Goal: Task Accomplishment & Management: Contribute content

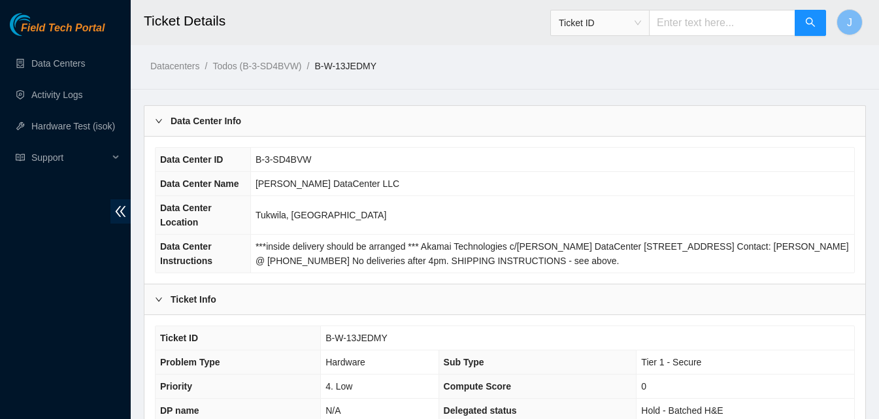
scroll to position [328, 0]
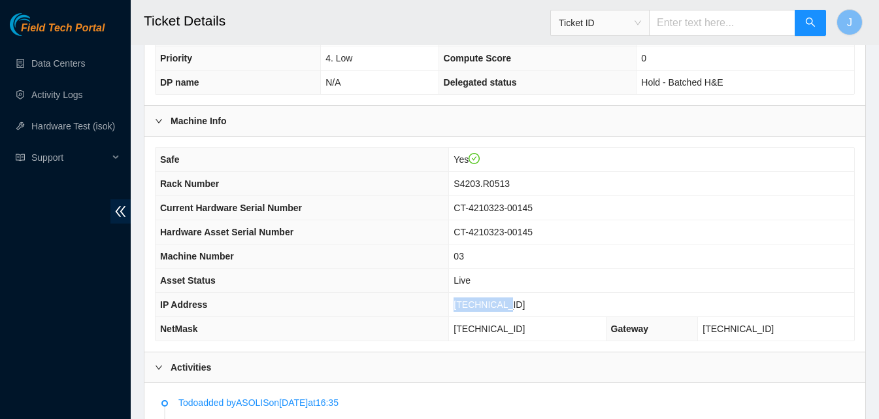
drag, startPoint x: 559, startPoint y: 310, endPoint x: 388, endPoint y: 310, distance: 170.6
click at [389, 310] on tr "IP Address 23.53.121.6" at bounding box center [505, 305] width 699 height 24
copy tr "23.53.121.6"
click at [543, 309] on td "23.53.121.6" at bounding box center [651, 305] width 405 height 24
drag, startPoint x: 543, startPoint y: 309, endPoint x: 465, endPoint y: 301, distance: 77.5
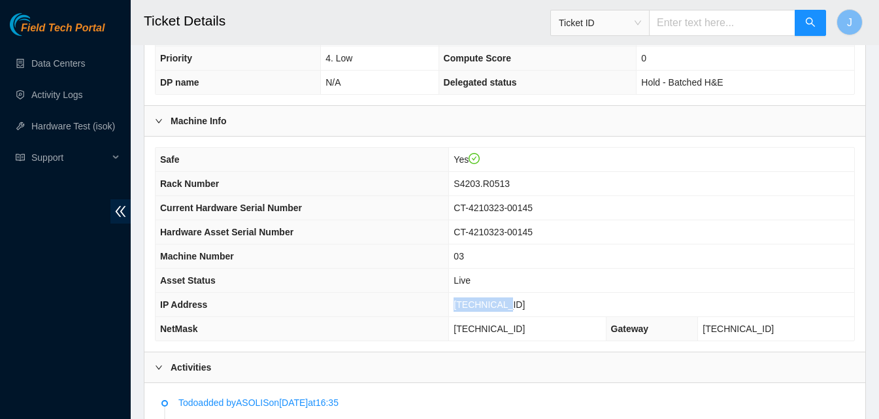
click at [465, 301] on tr "IP Address 23.53.121.6" at bounding box center [505, 305] width 699 height 24
copy tr "23.53.121.6"
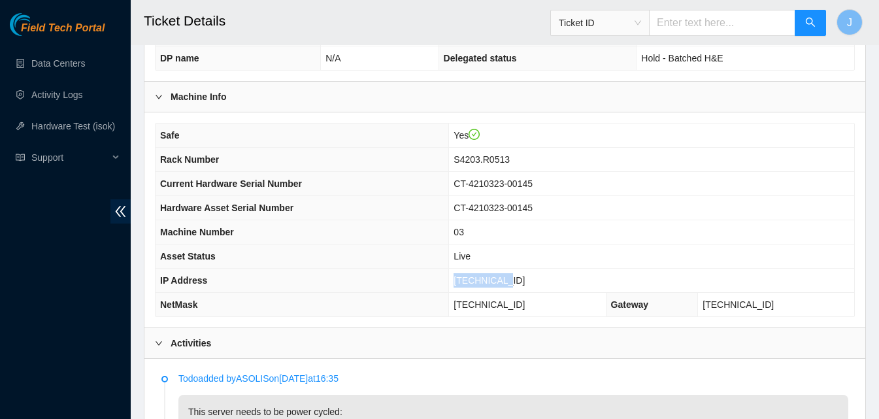
scroll to position [359, 0]
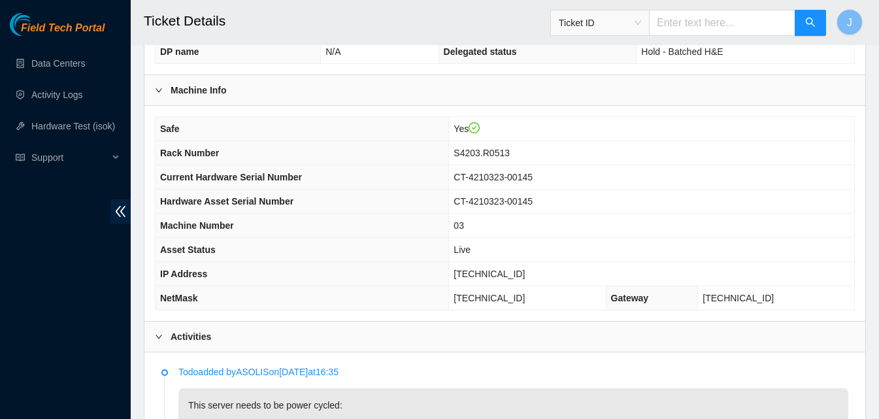
click at [470, 91] on div "Machine Info" at bounding box center [504, 90] width 721 height 30
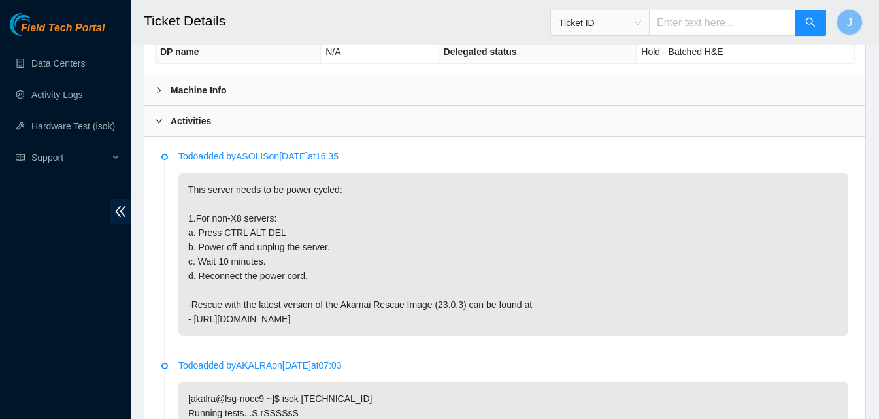
click at [400, 119] on div "Activities" at bounding box center [504, 121] width 721 height 30
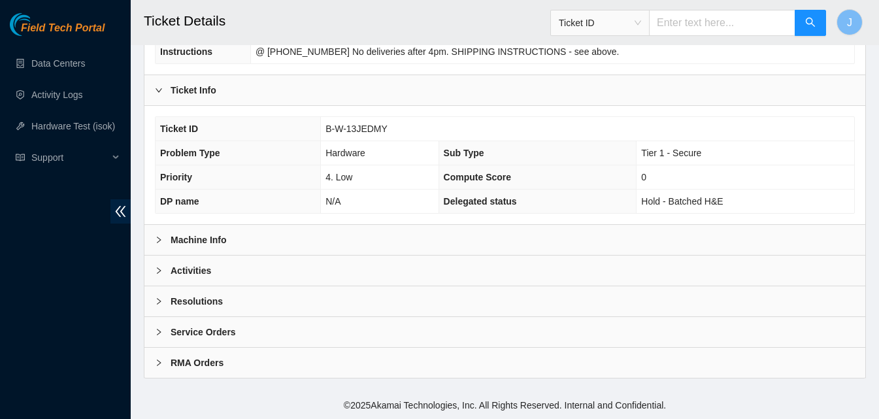
scroll to position [209, 0]
click at [412, 301] on div "Resolutions" at bounding box center [504, 301] width 721 height 30
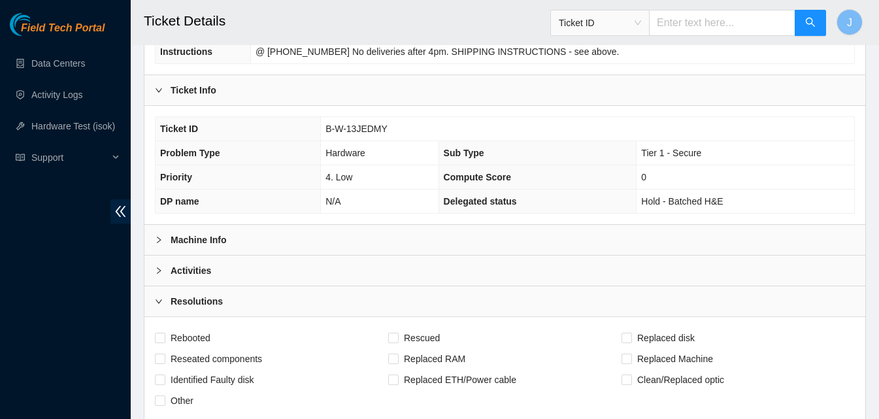
scroll to position [575, 0]
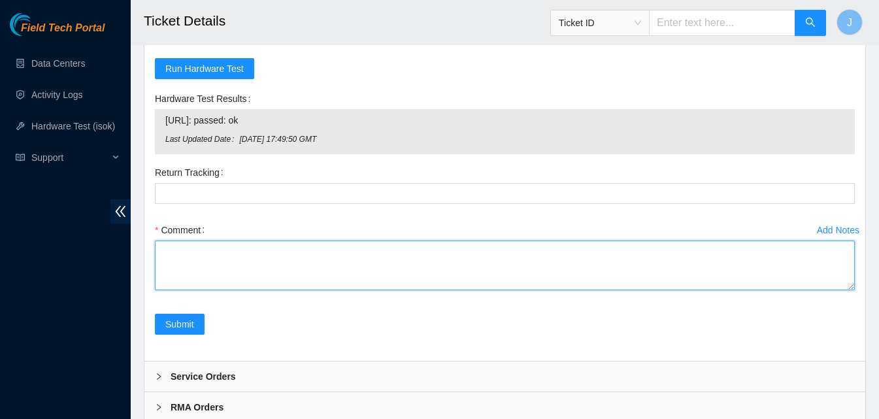
click at [645, 283] on textarea "Comment" at bounding box center [505, 266] width 700 height 50
type textarea "power cycled server rescued ran isok passed."
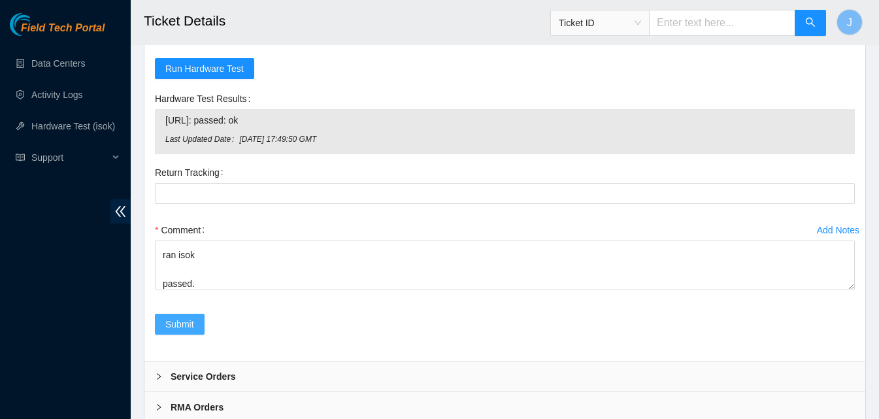
click at [181, 318] on span "Submit" at bounding box center [179, 324] width 29 height 14
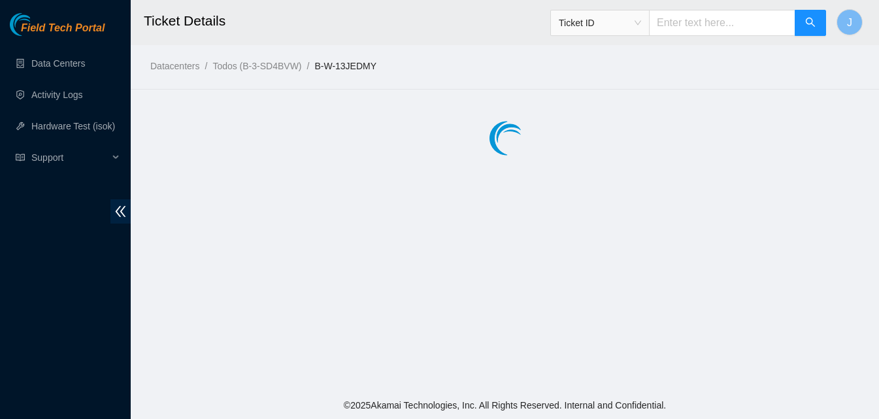
scroll to position [0, 0]
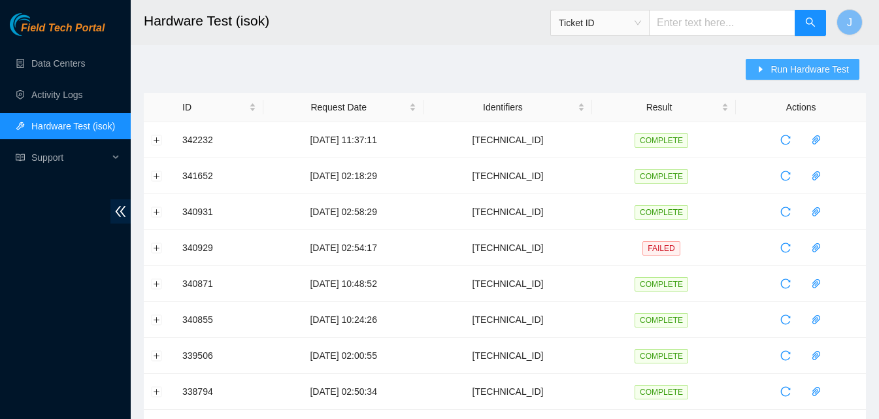
click at [776, 64] on button "Run Hardware Test" at bounding box center [803, 69] width 114 height 21
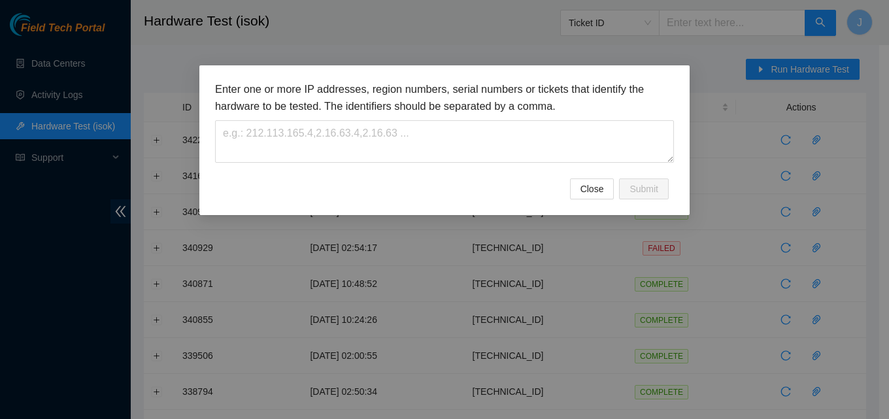
click at [465, 169] on div "Enter one or more IP addresses, region numbers, serial numbers or tickets that …" at bounding box center [444, 129] width 459 height 97
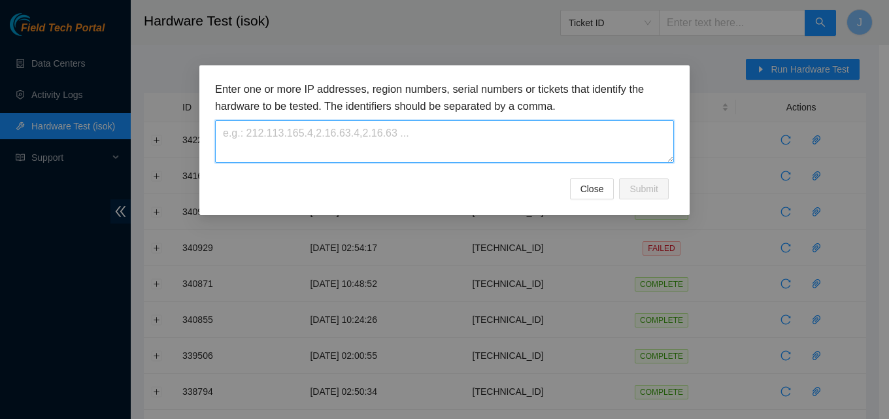
click at [453, 156] on textarea at bounding box center [444, 141] width 459 height 42
paste textarea "23.53.121.6"
type textarea "23.53.121.6"
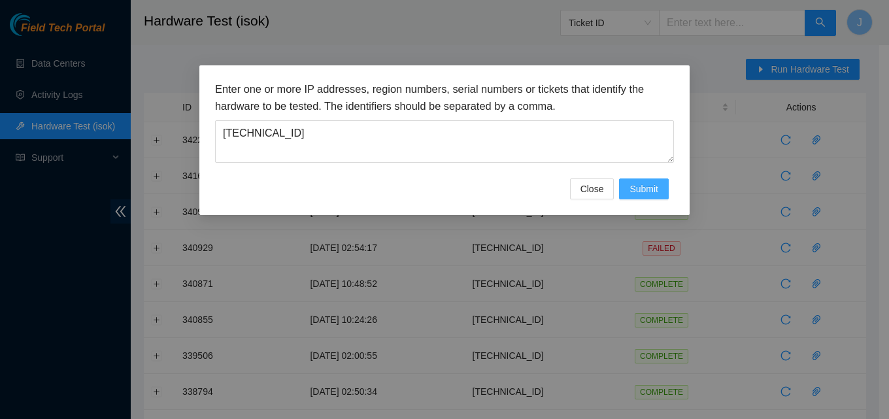
click at [645, 186] on span "Submit" at bounding box center [644, 189] width 29 height 14
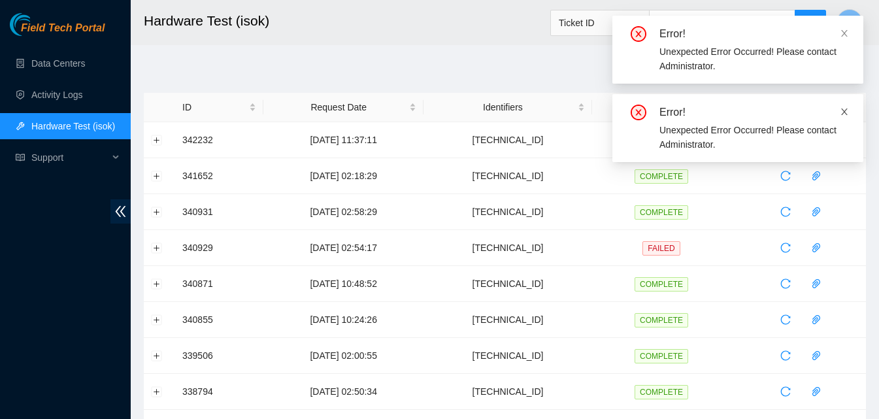
click at [847, 110] on icon "close" at bounding box center [844, 112] width 7 height 7
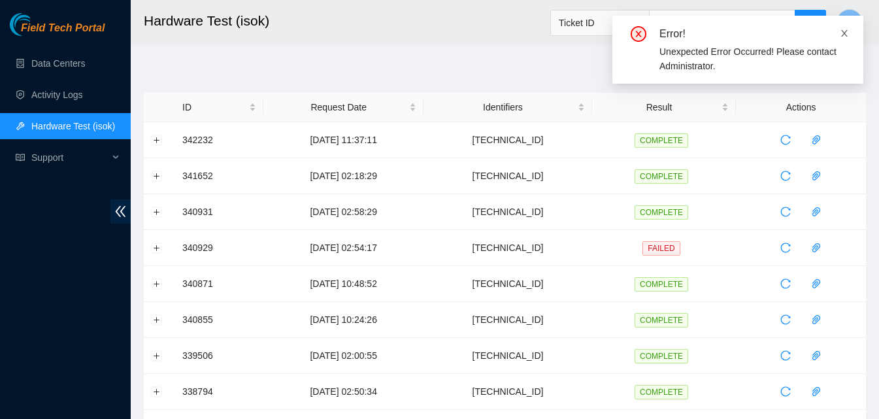
click at [847, 33] on icon "close" at bounding box center [844, 33] width 9 height 9
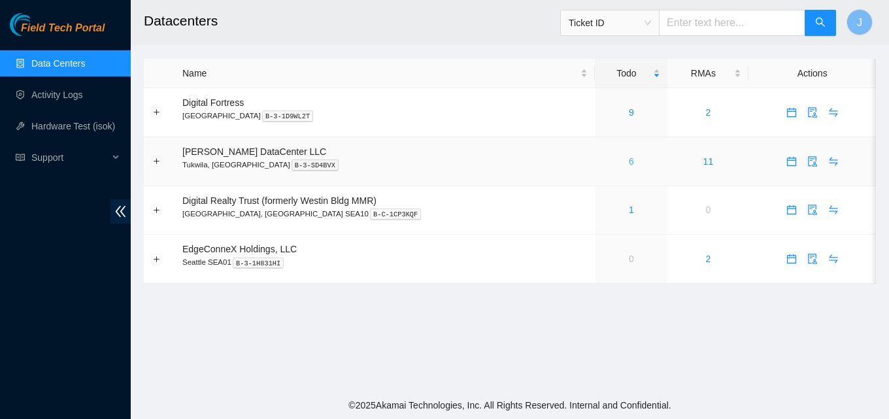
click at [629, 164] on link "6" at bounding box center [631, 161] width 5 height 10
click at [78, 100] on link "Activity Logs" at bounding box center [57, 95] width 52 height 10
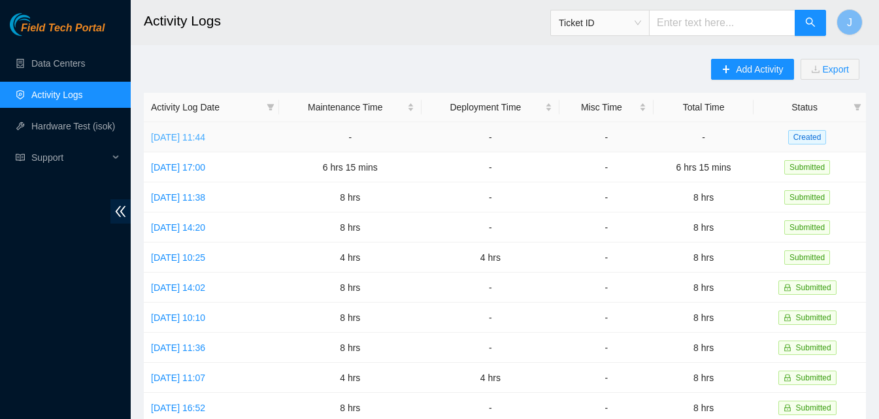
click at [205, 132] on link "[DATE] 11:44" at bounding box center [178, 137] width 54 height 10
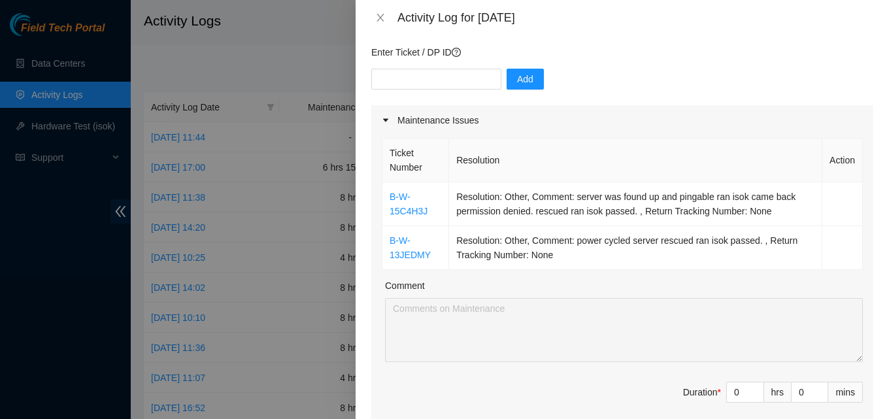
scroll to position [196, 0]
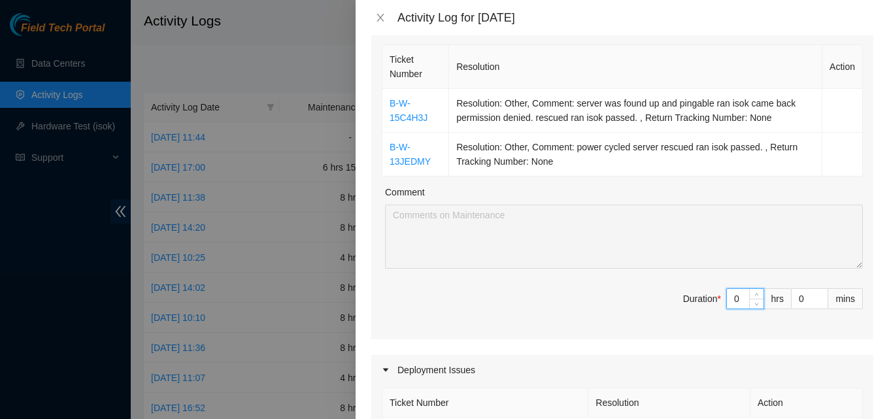
drag, startPoint x: 730, startPoint y: 297, endPoint x: 737, endPoint y: 289, distance: 11.6
click at [730, 296] on input "0" at bounding box center [745, 299] width 37 height 20
type input "8"
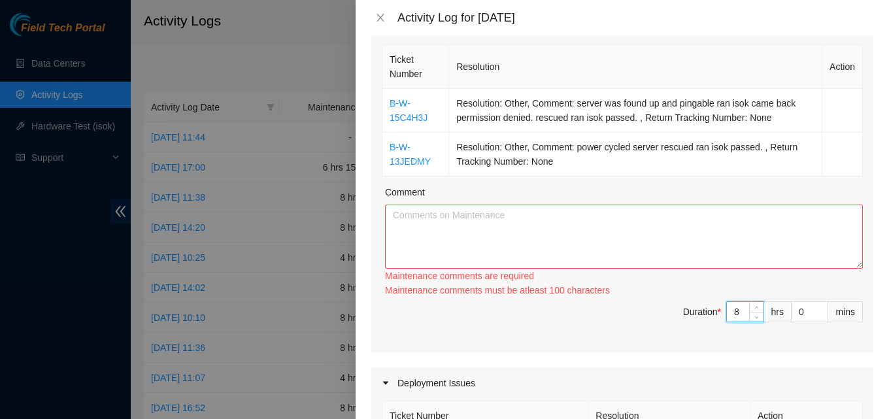
type input "8"
click at [616, 227] on textarea "Comment" at bounding box center [624, 237] width 478 height 64
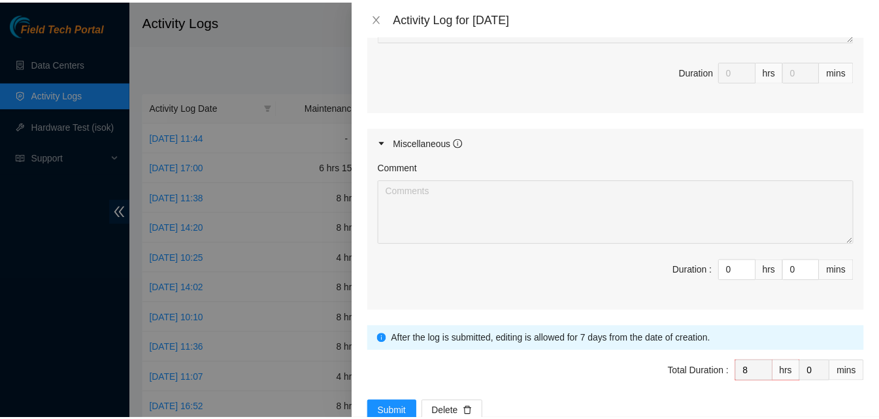
scroll to position [729, 0]
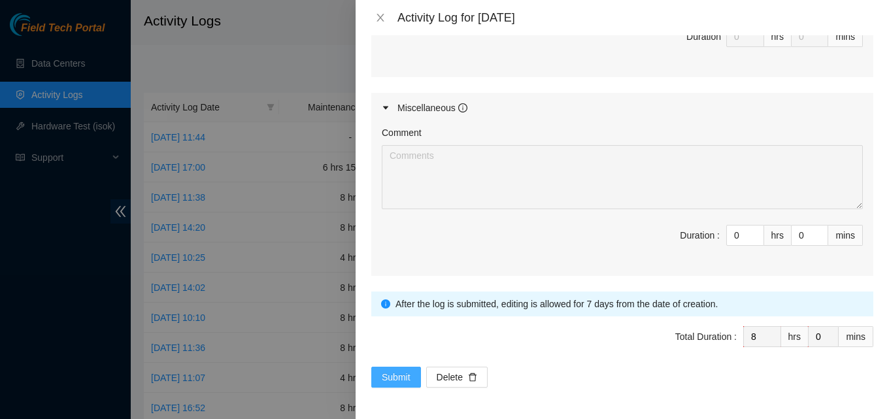
type textarea "worked on tickets throughout the day. then worked on fire ant DP when everyone …"
click at [407, 384] on span "Submit" at bounding box center [396, 377] width 29 height 14
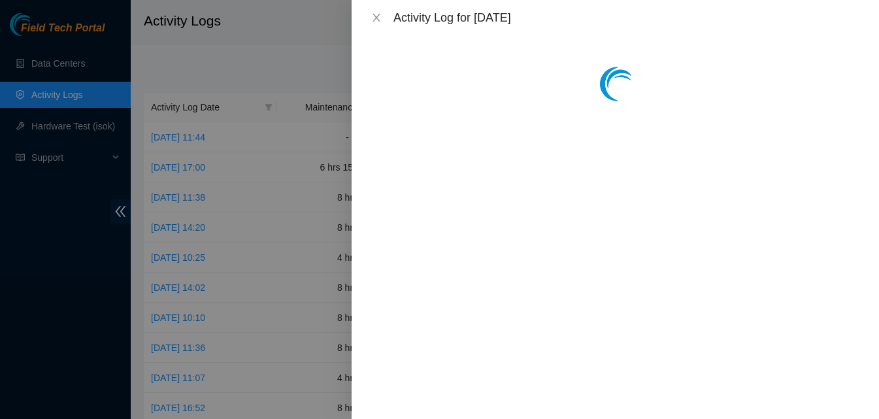
scroll to position [0, 0]
